Goal: Task Accomplishment & Management: Complete application form

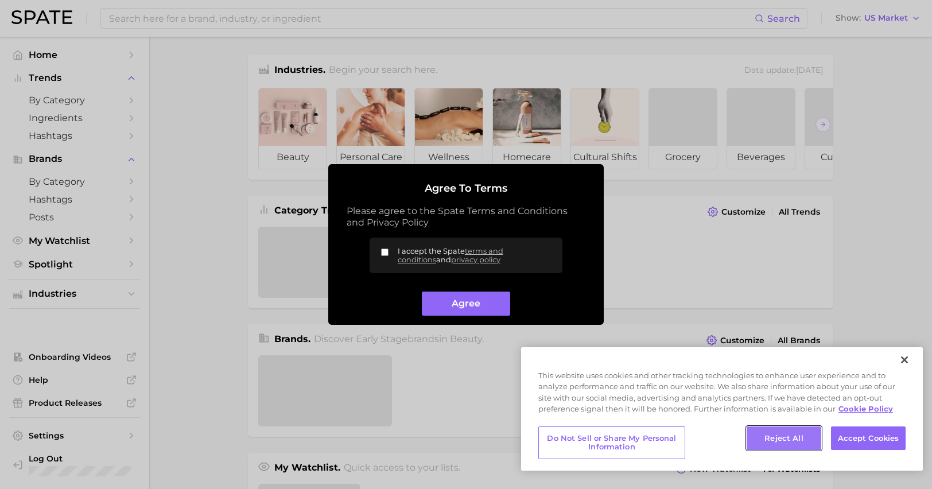
click at [770, 438] on button "Reject All" at bounding box center [783, 438] width 75 height 24
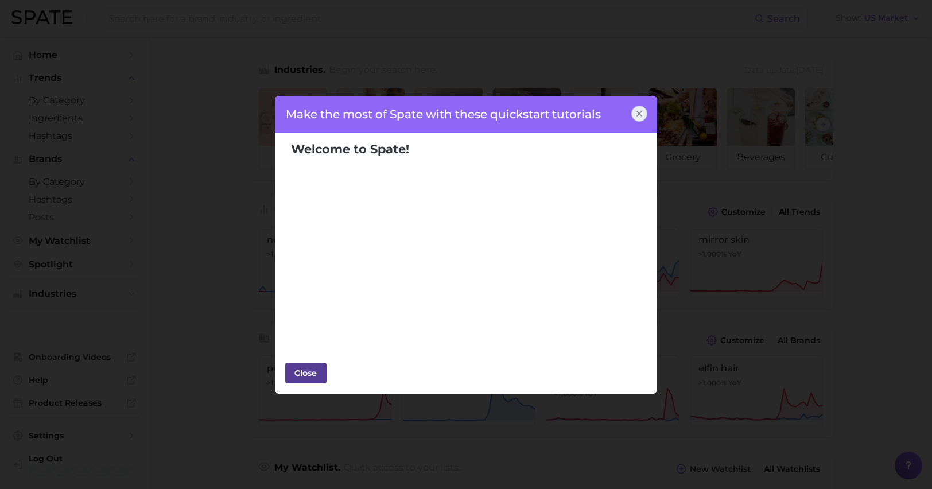
click at [307, 370] on div "Close" at bounding box center [306, 372] width 34 height 17
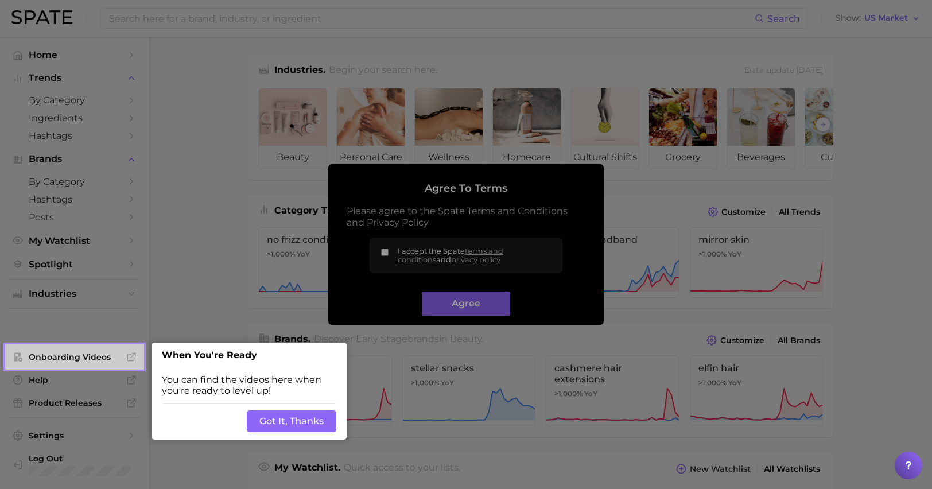
click at [287, 417] on button "Got It, Thanks" at bounding box center [291, 421] width 89 height 22
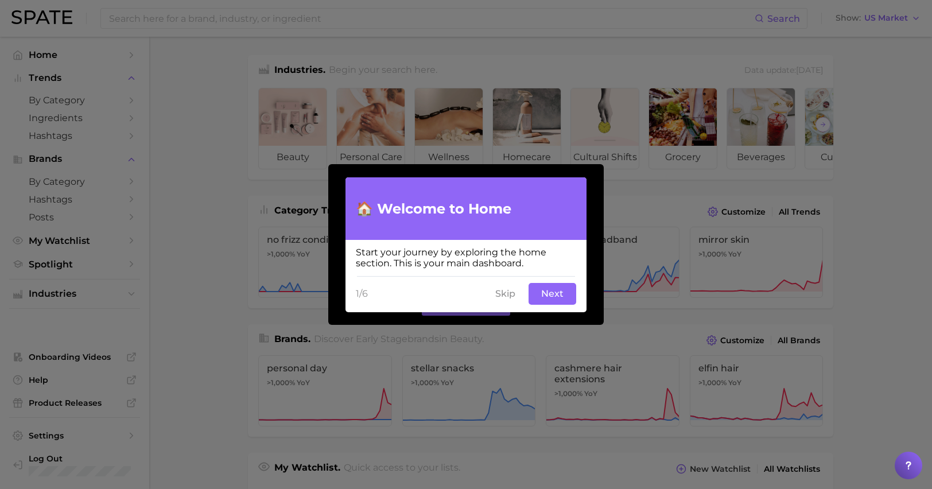
click at [512, 295] on button "Skip" at bounding box center [505, 294] width 34 height 22
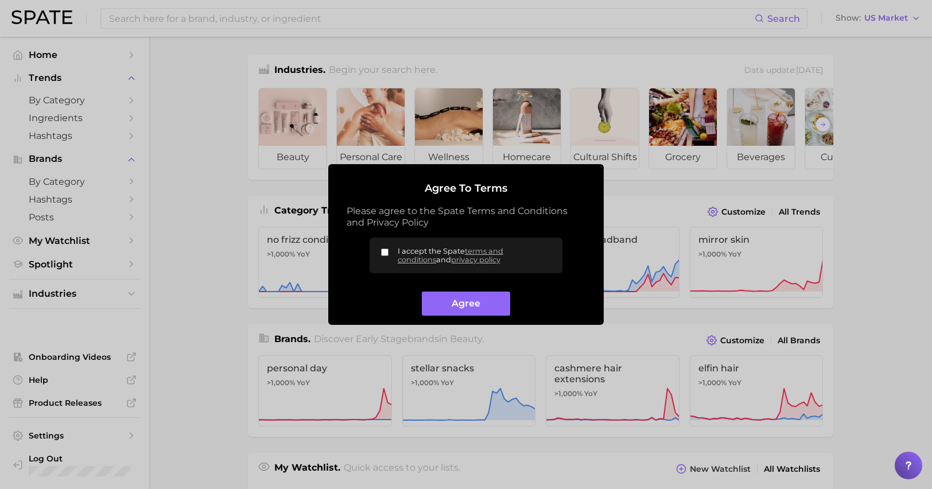
click at [388, 250] on input "I accept the Spate terms and conditions and privacy policy" at bounding box center [384, 251] width 7 height 7
checkbox input "true"
click at [441, 302] on button "Agree" at bounding box center [466, 303] width 88 height 25
